Goal: Task Accomplishment & Management: Manage account settings

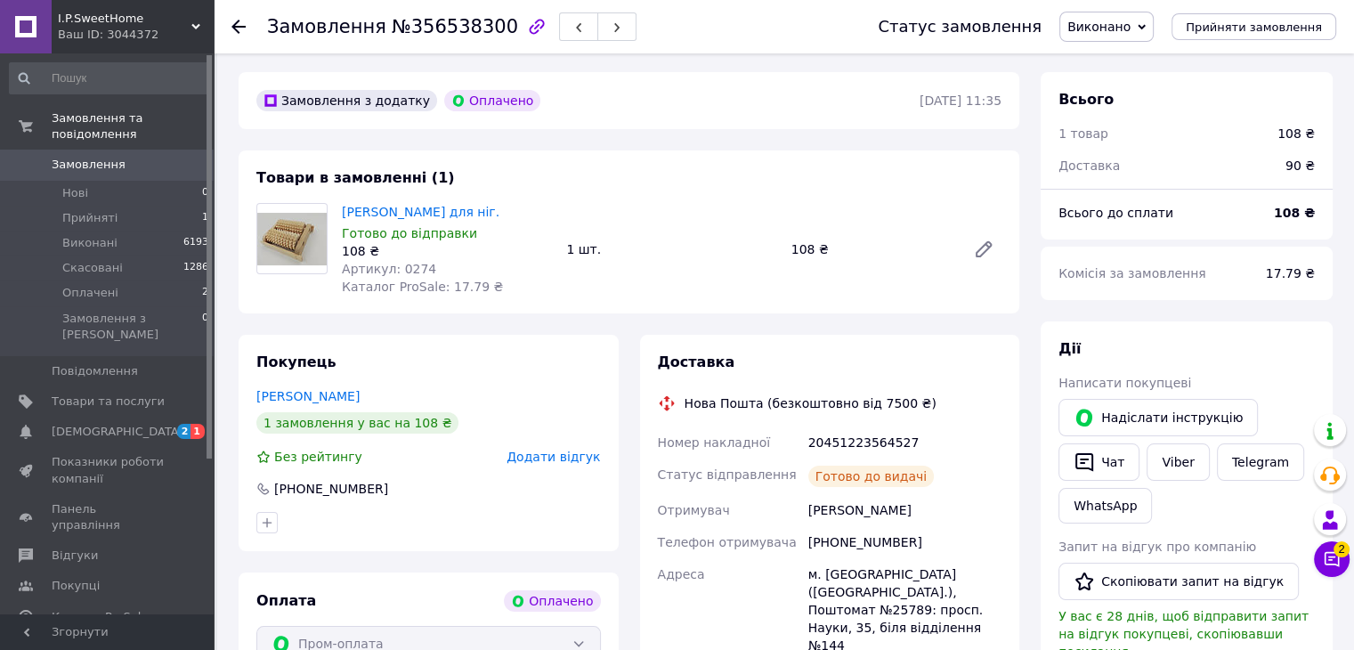
scroll to position [89, 0]
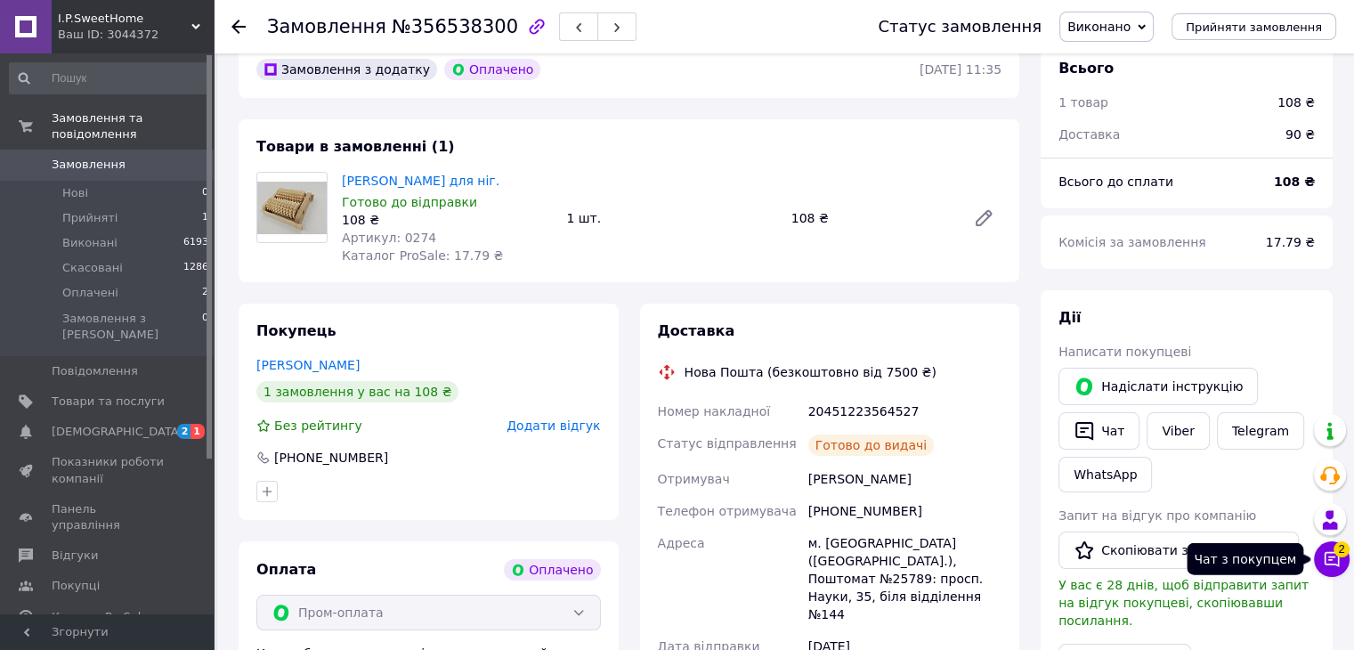
click at [1326, 556] on icon at bounding box center [1332, 559] width 18 height 18
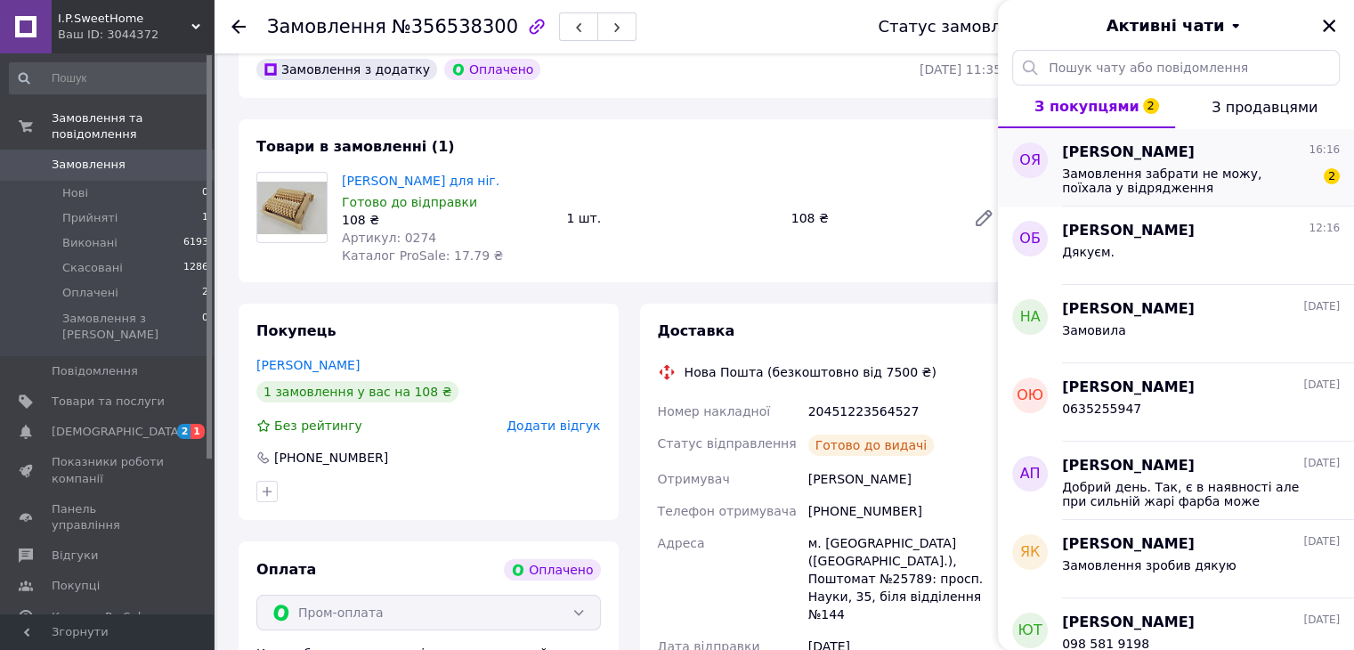
click at [1171, 186] on span "Замовлення забрати не можу, поїхала у відрядження" at bounding box center [1188, 180] width 253 height 28
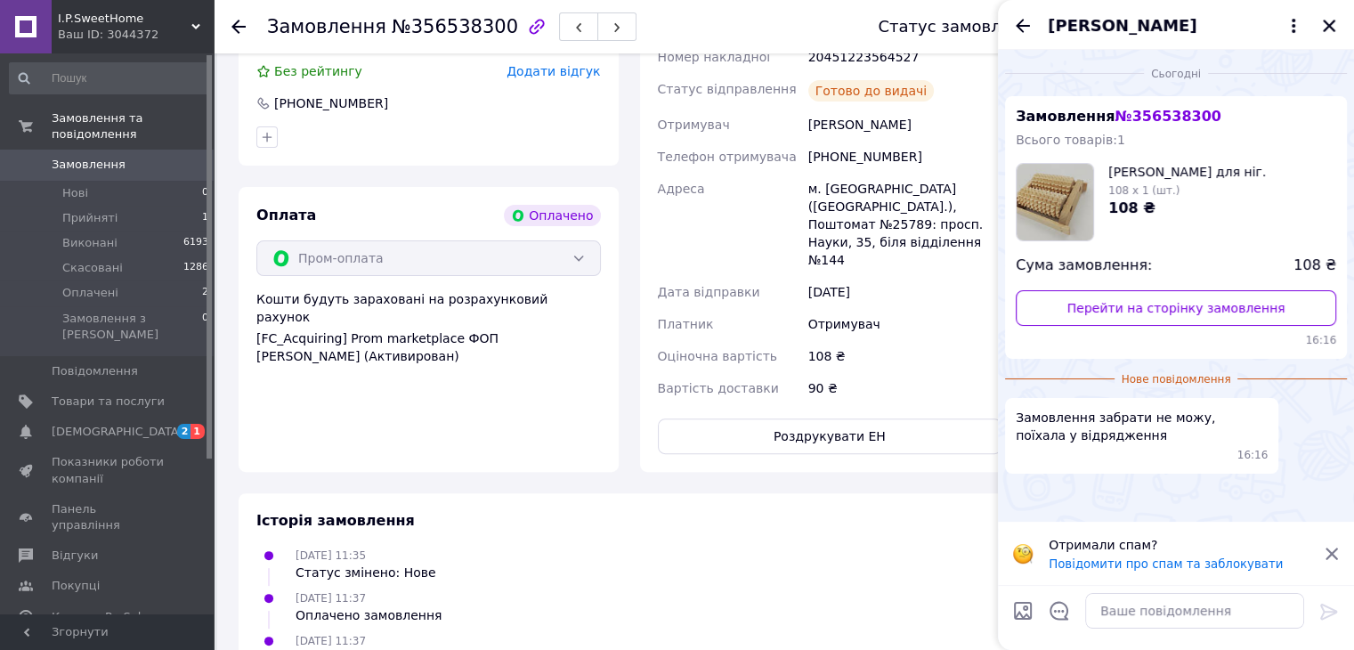
scroll to position [445, 0]
click at [1328, 551] on icon at bounding box center [1332, 554] width 16 height 16
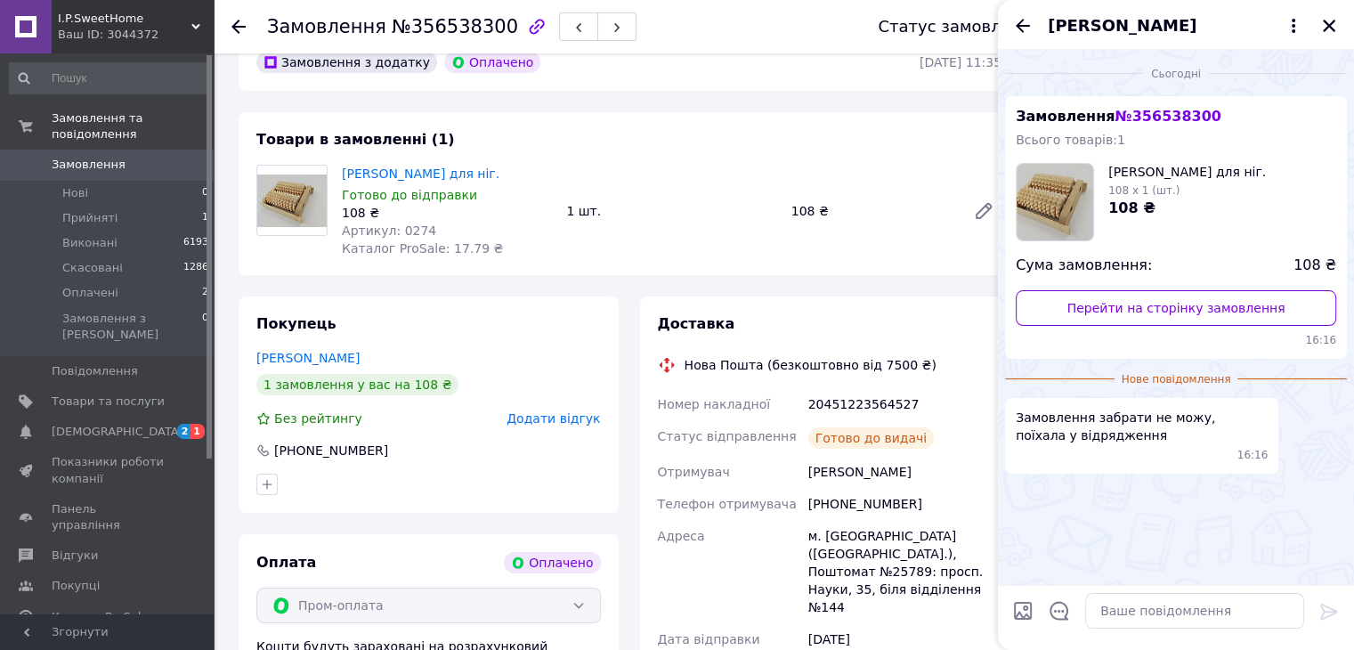
scroll to position [89, 0]
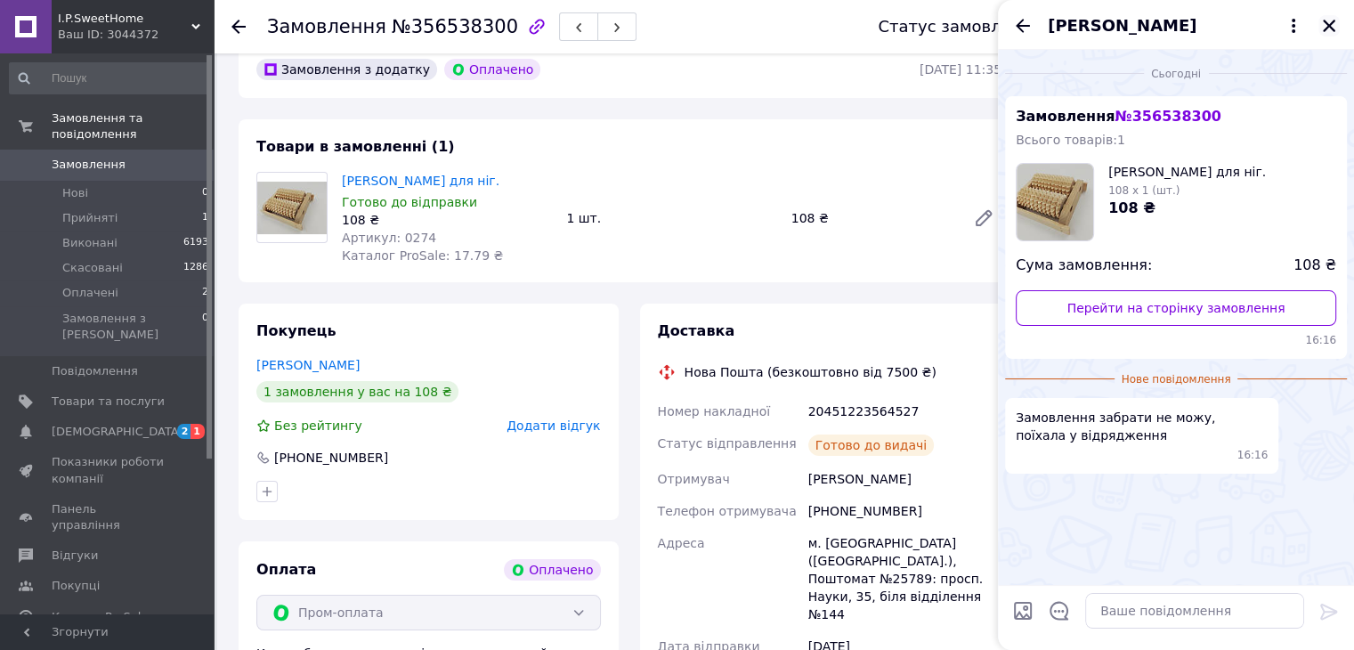
click at [1326, 29] on icon "Закрити" at bounding box center [1329, 26] width 12 height 12
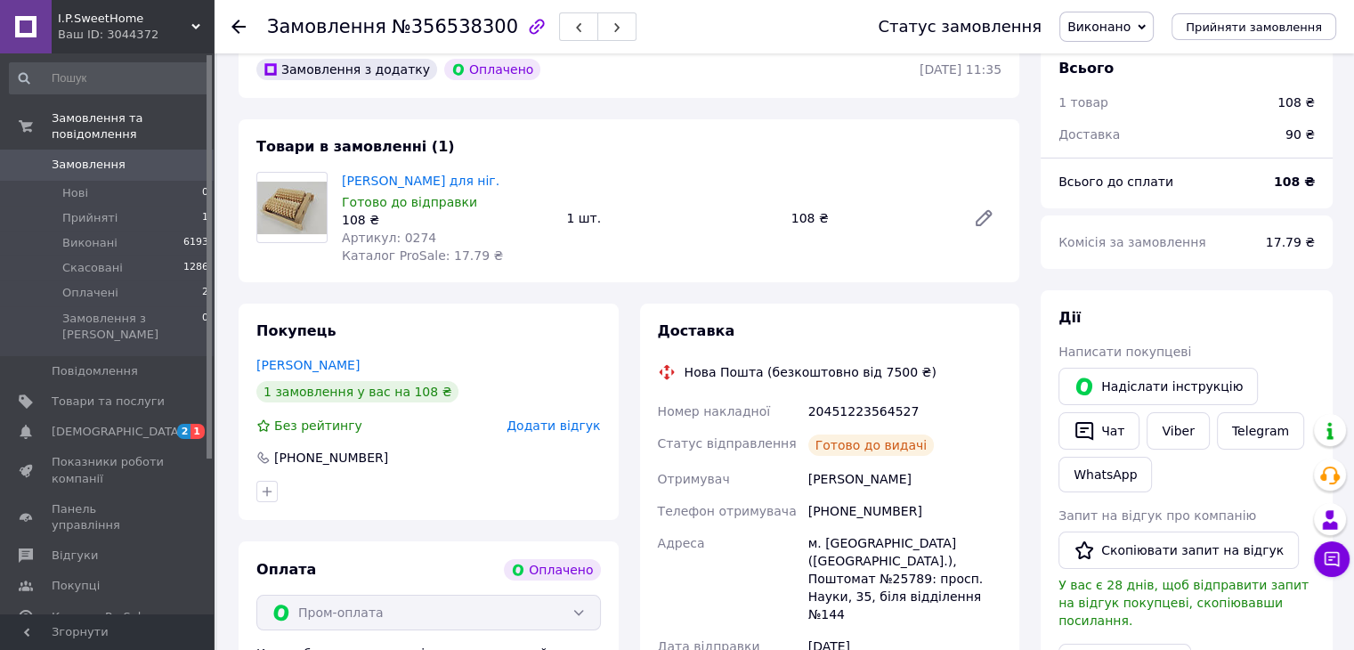
scroll to position [0, 0]
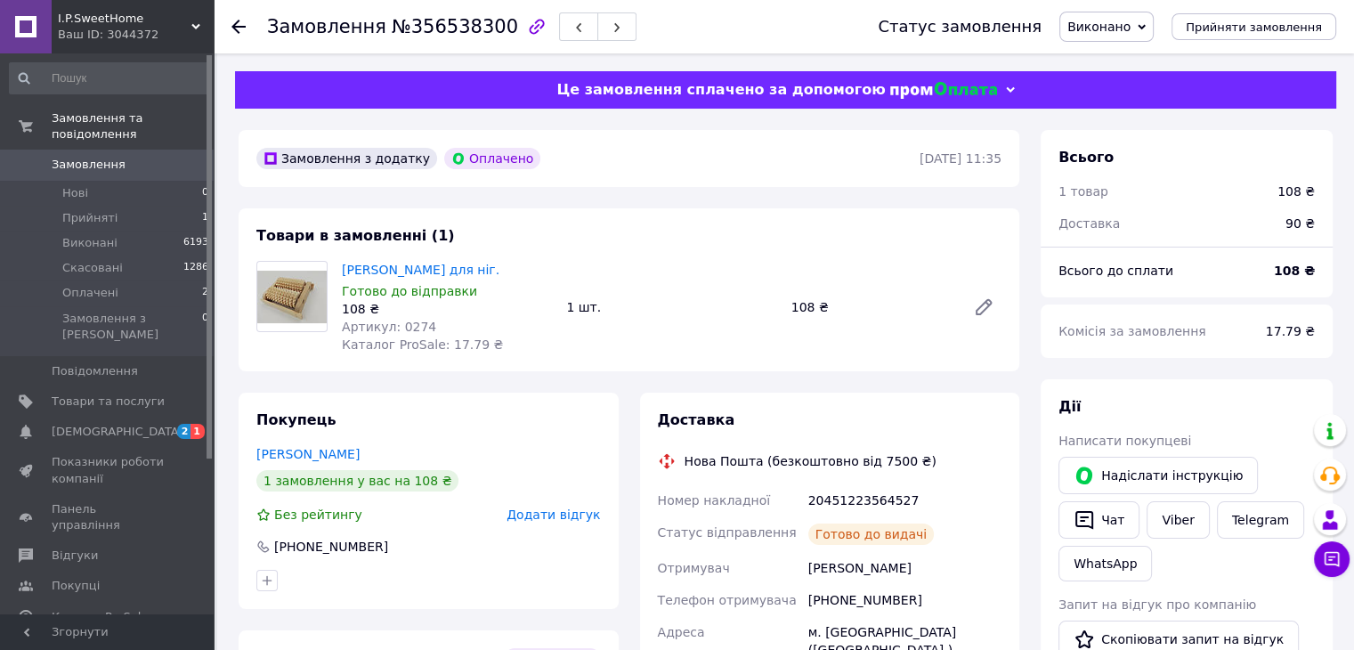
click at [1330, 562] on icon at bounding box center [1332, 559] width 18 height 18
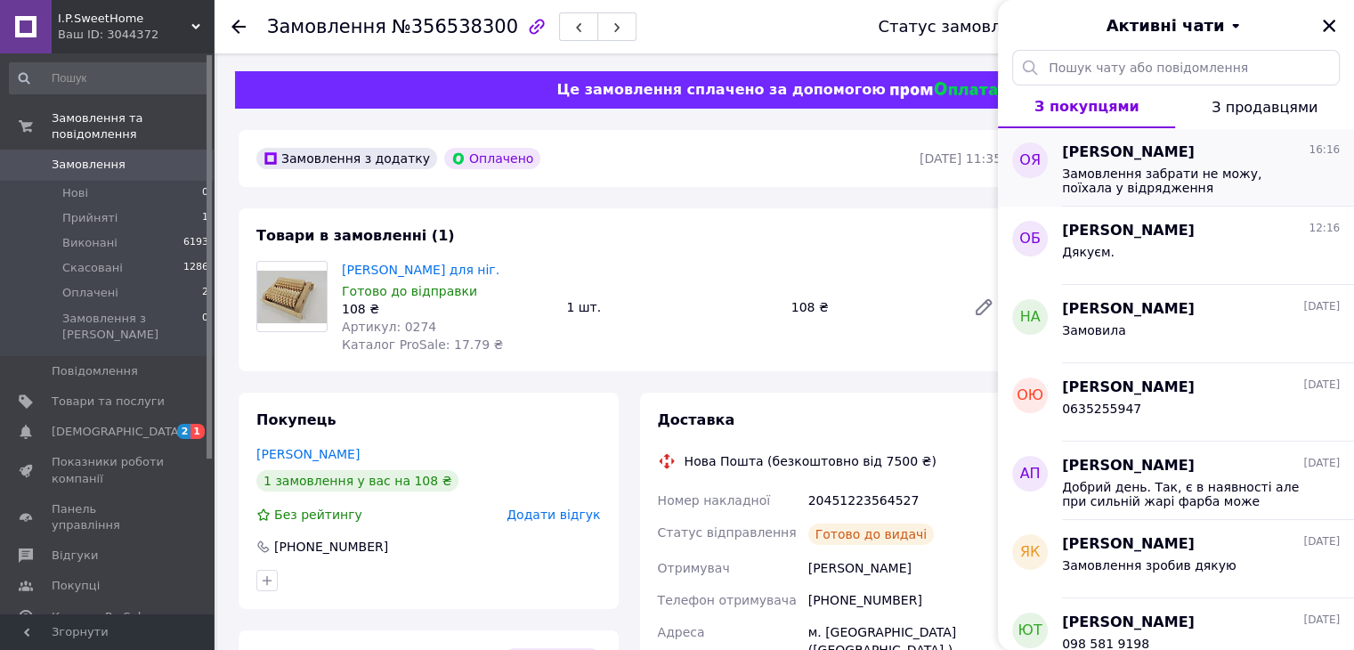
click at [1229, 194] on div "[PERSON_NAME] 16:16 Замовлення забрати не можу, поїхала у відрядження" at bounding box center [1208, 167] width 292 height 78
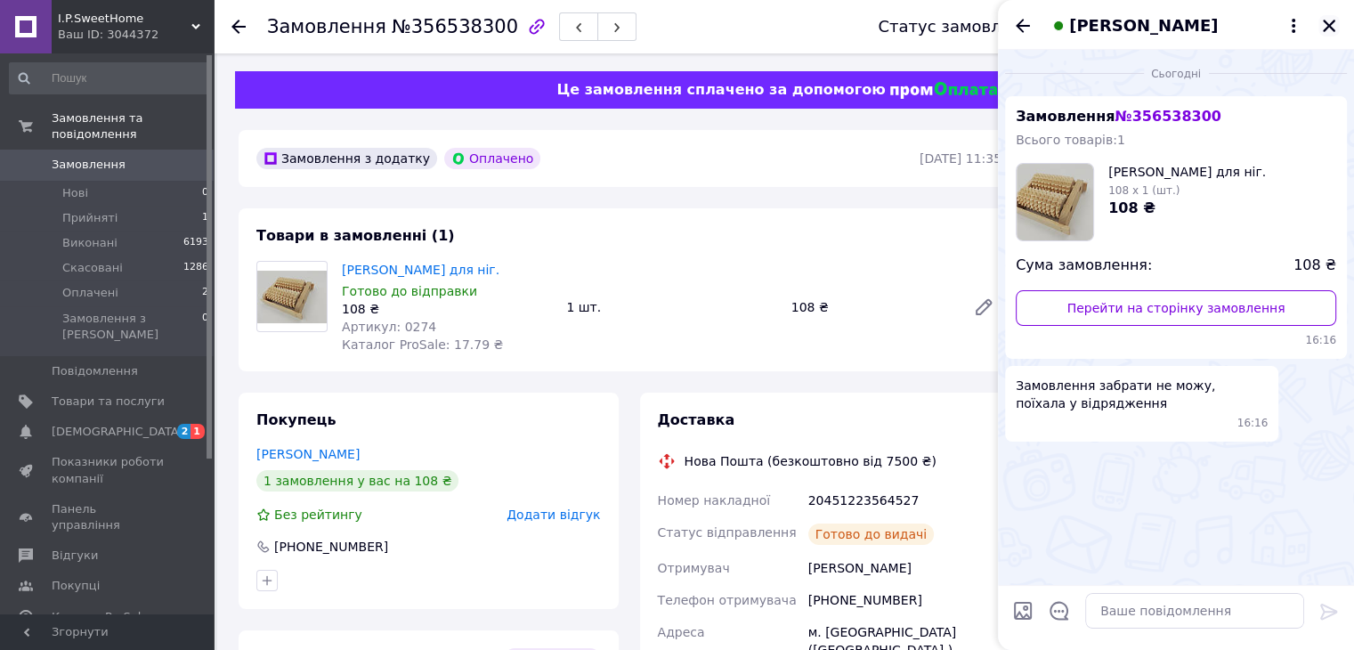
click at [1325, 25] on icon "Закрити" at bounding box center [1329, 26] width 16 height 16
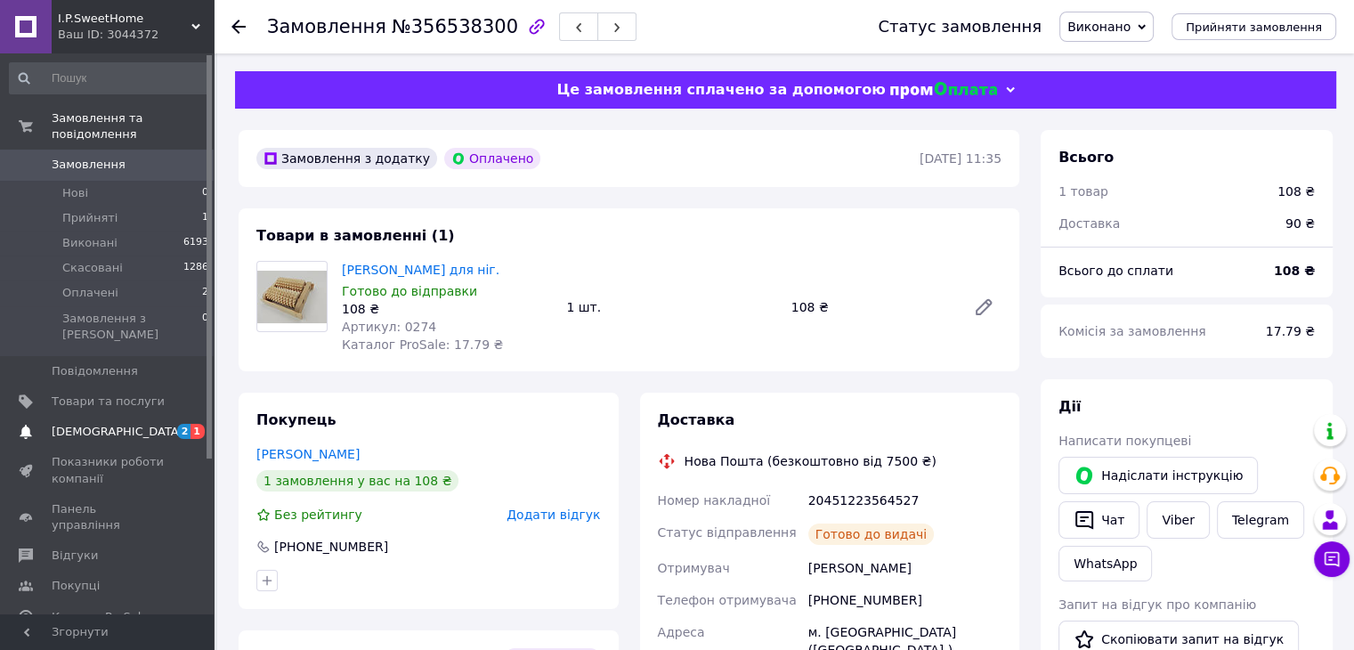
click at [82, 424] on span "[DEMOGRAPHIC_DATA]" at bounding box center [118, 432] width 132 height 16
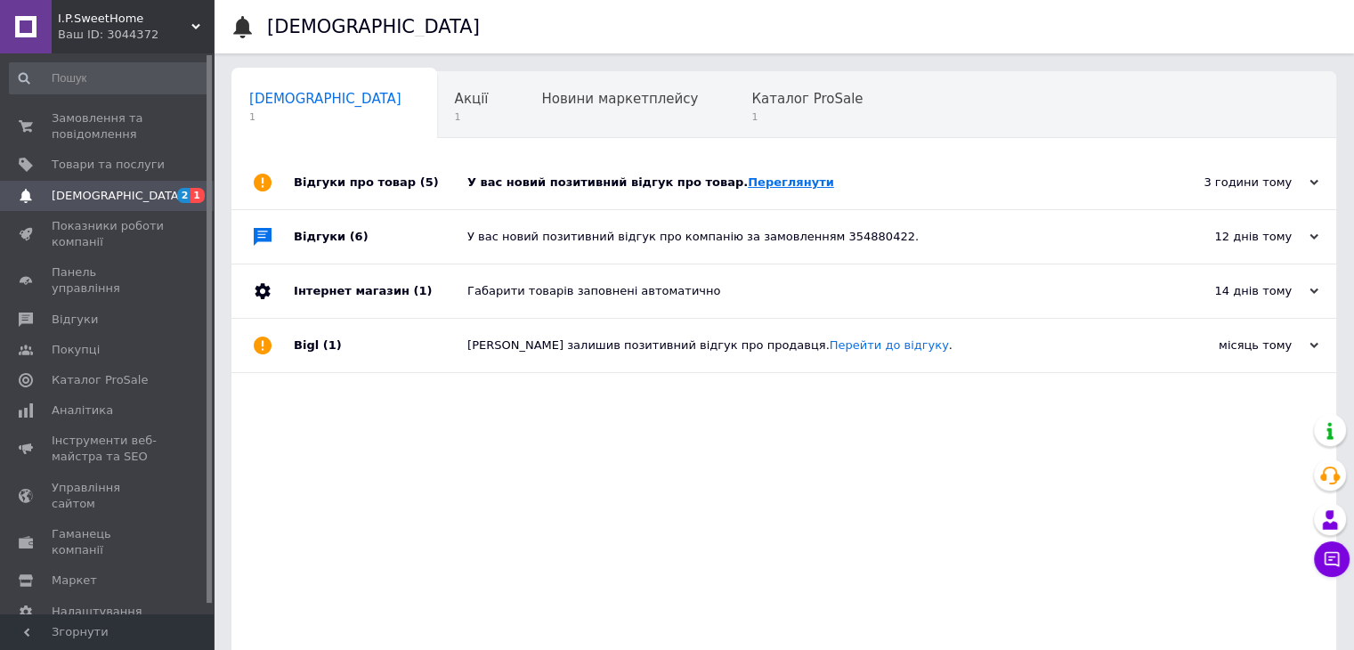
click at [753, 187] on link "Переглянути" at bounding box center [791, 181] width 86 height 13
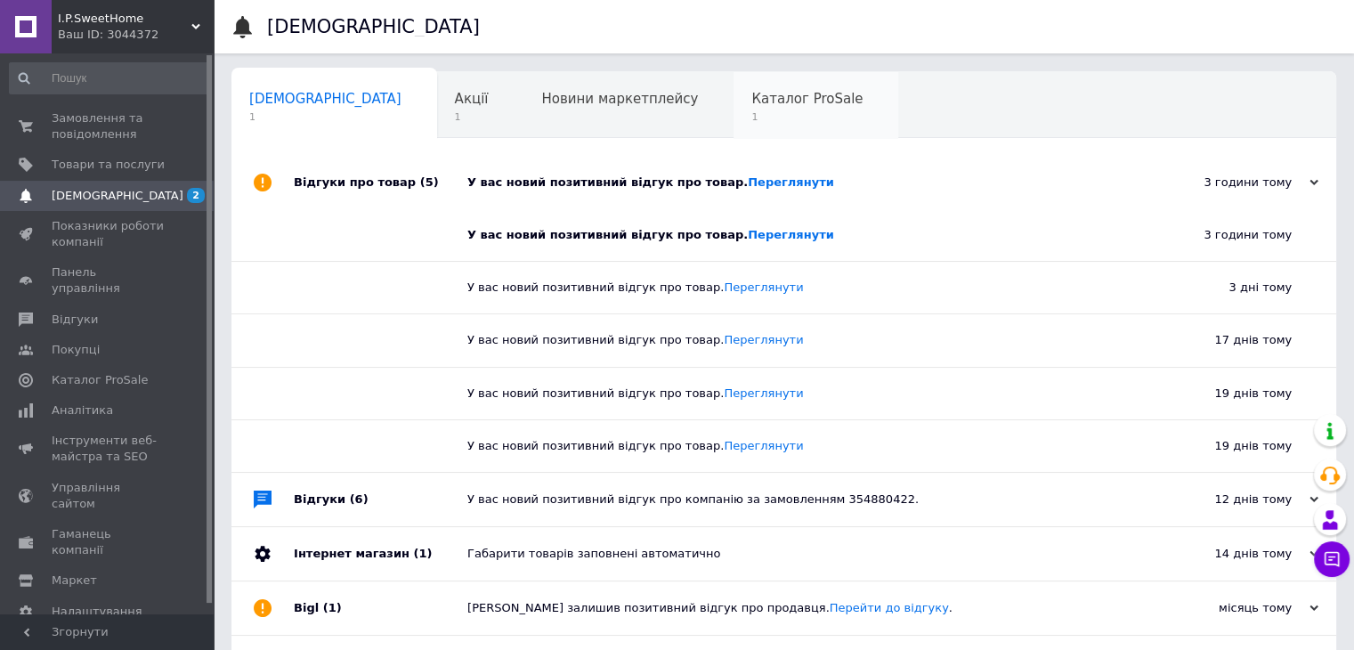
click at [751, 111] on span "1" at bounding box center [806, 116] width 111 height 13
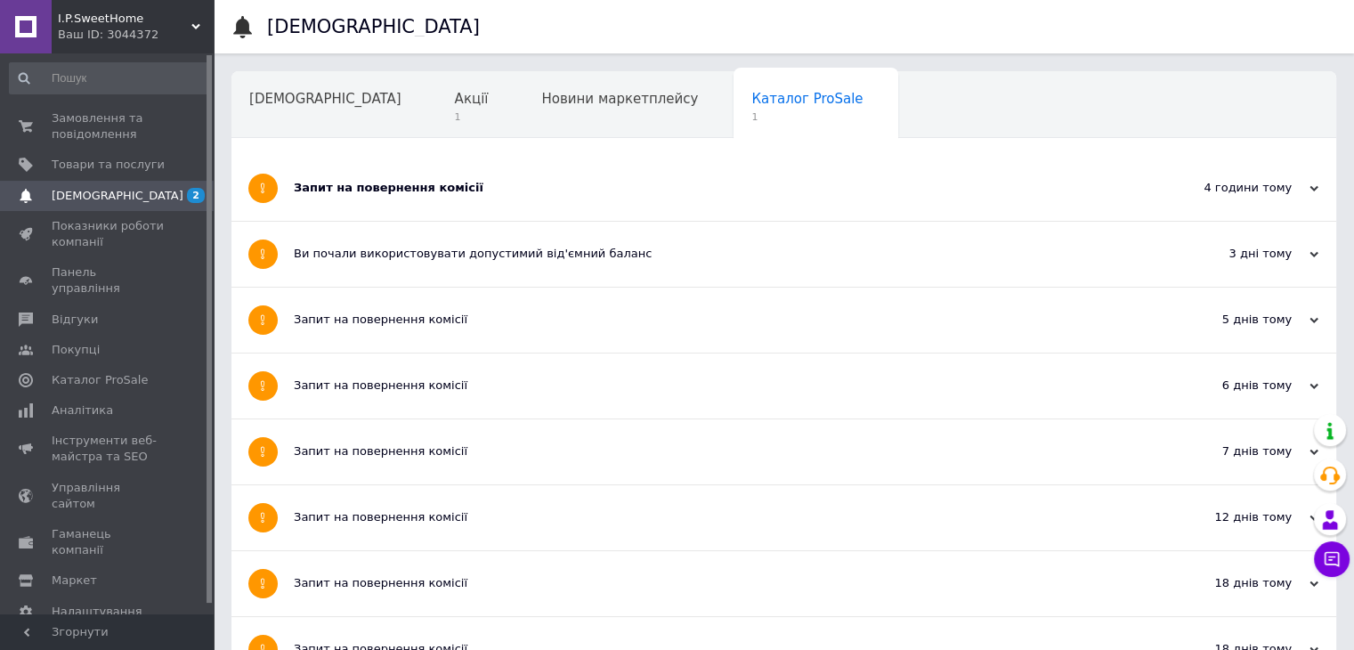
click at [499, 172] on div "Запит на повернення комісії" at bounding box center [717, 188] width 847 height 65
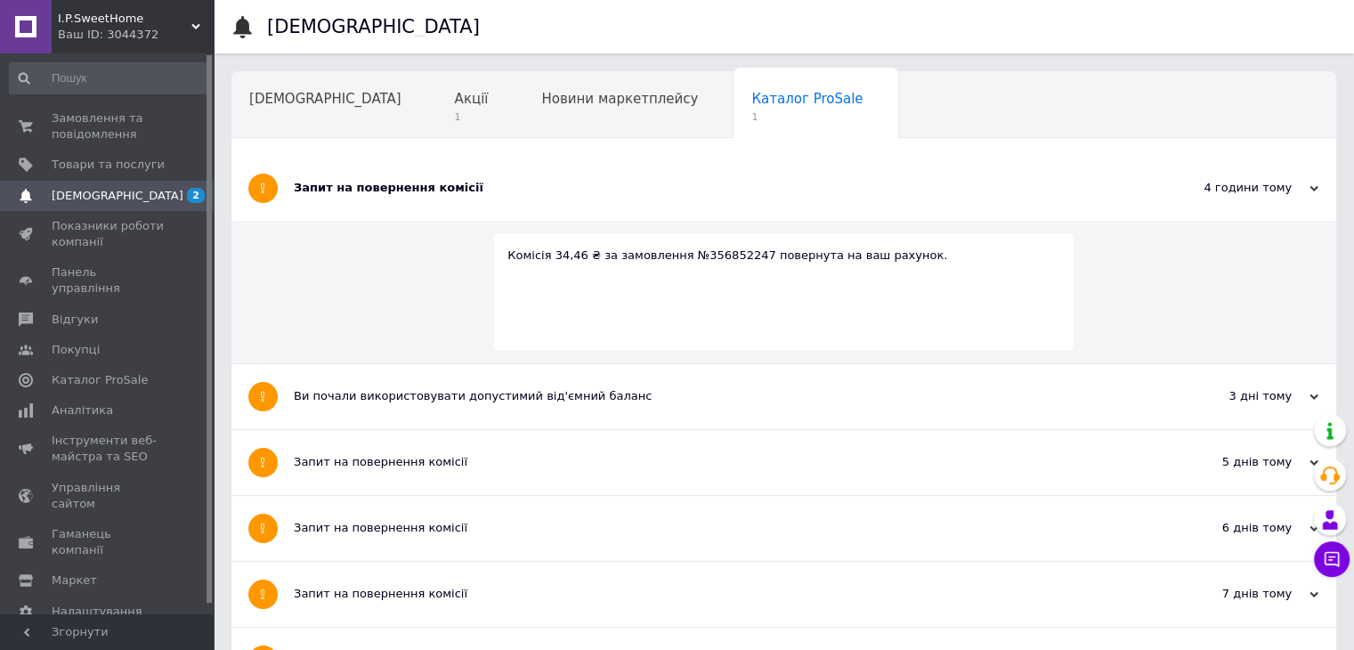
click at [415, 215] on div "Запит на повернення комісії" at bounding box center [717, 188] width 847 height 65
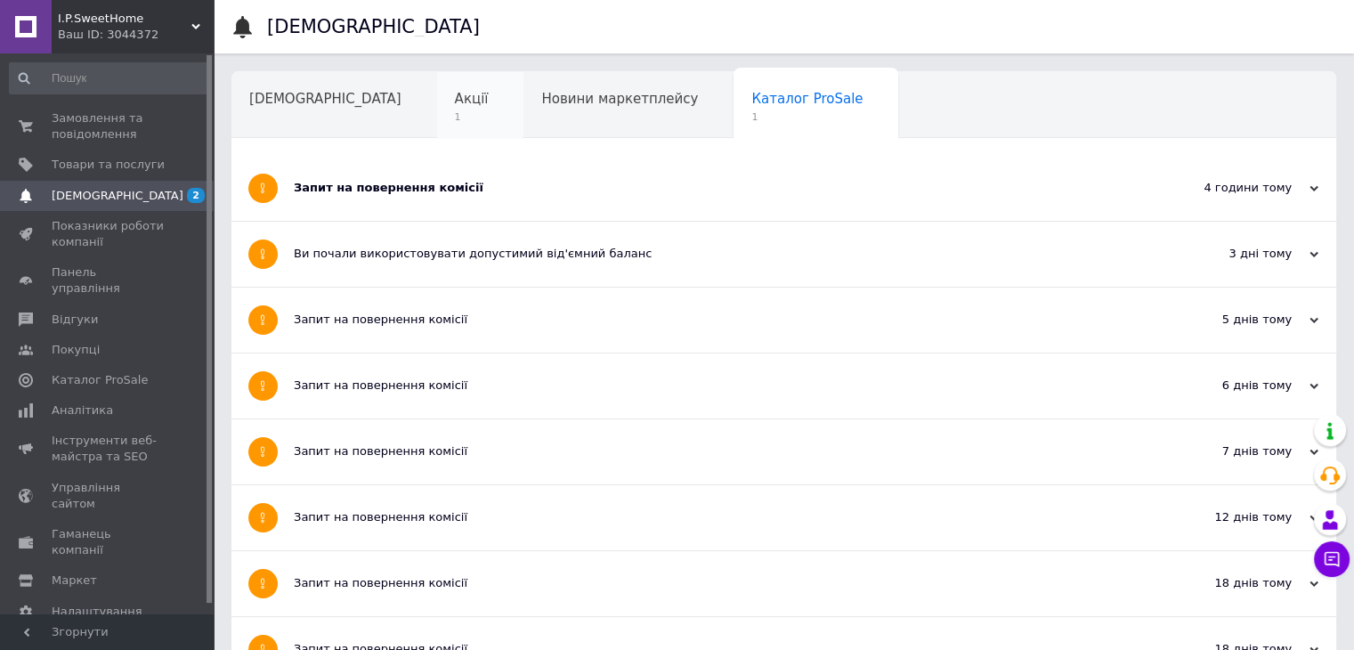
click at [455, 110] on span "1" at bounding box center [472, 116] width 34 height 13
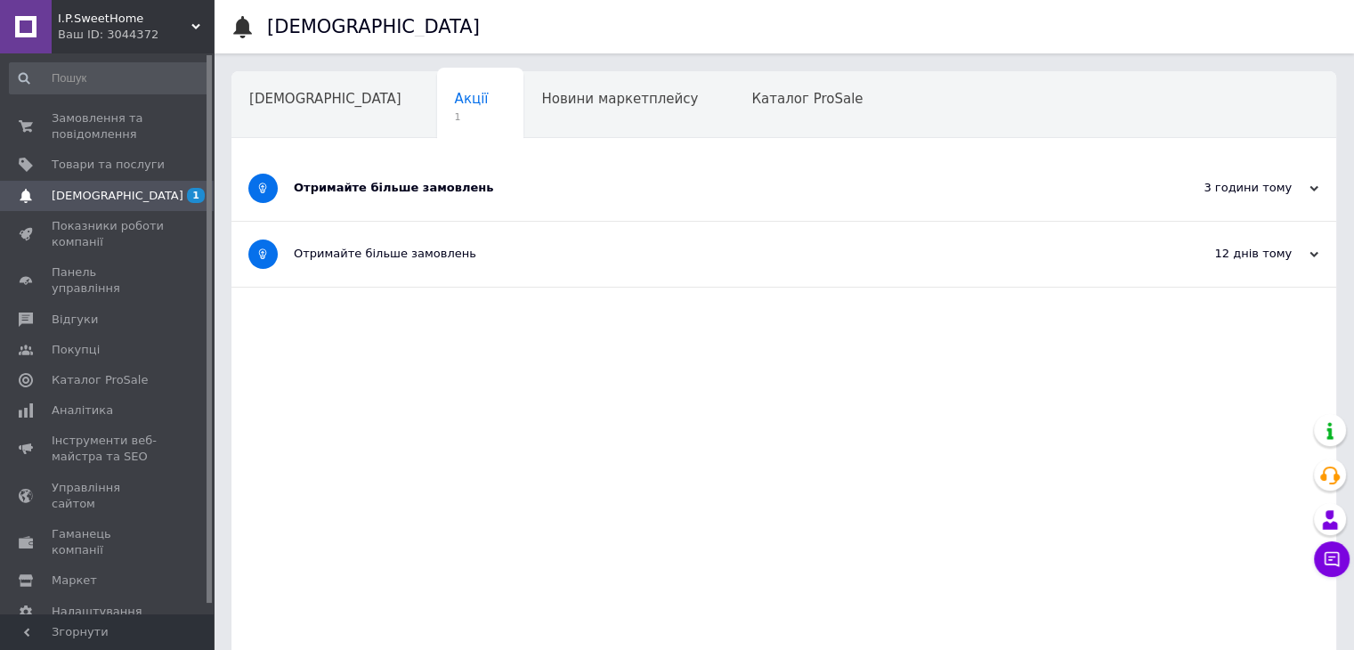
click at [506, 199] on div "Отримайте більше замовлень" at bounding box center [717, 188] width 847 height 65
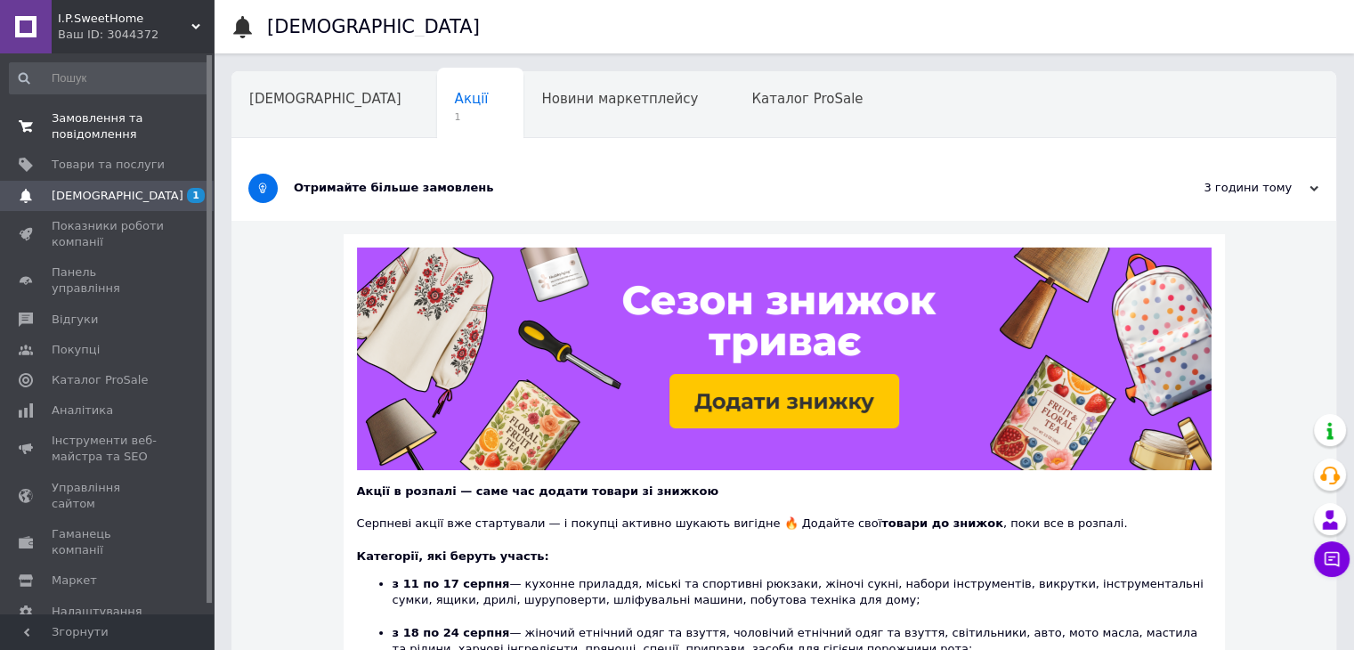
click at [75, 128] on span "Замовлення та повідомлення" at bounding box center [108, 126] width 113 height 32
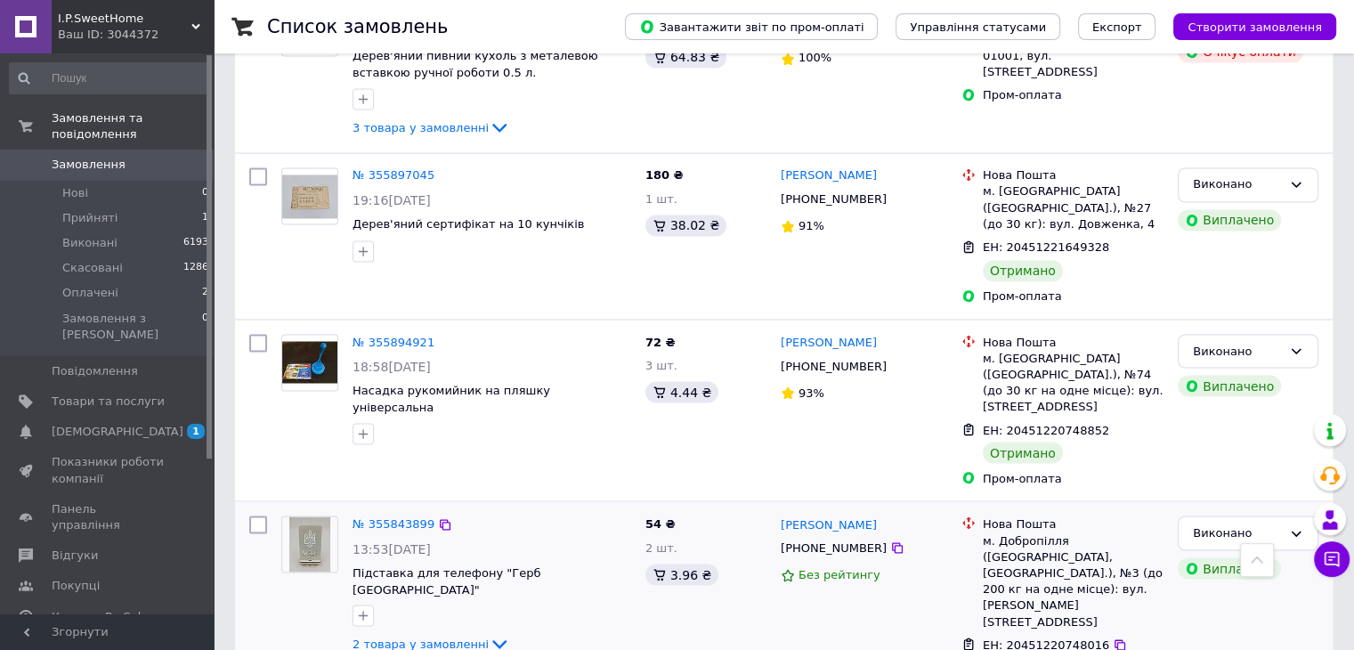
scroll to position [3027, 0]
